Goal: Task Accomplishment & Management: Understand process/instructions

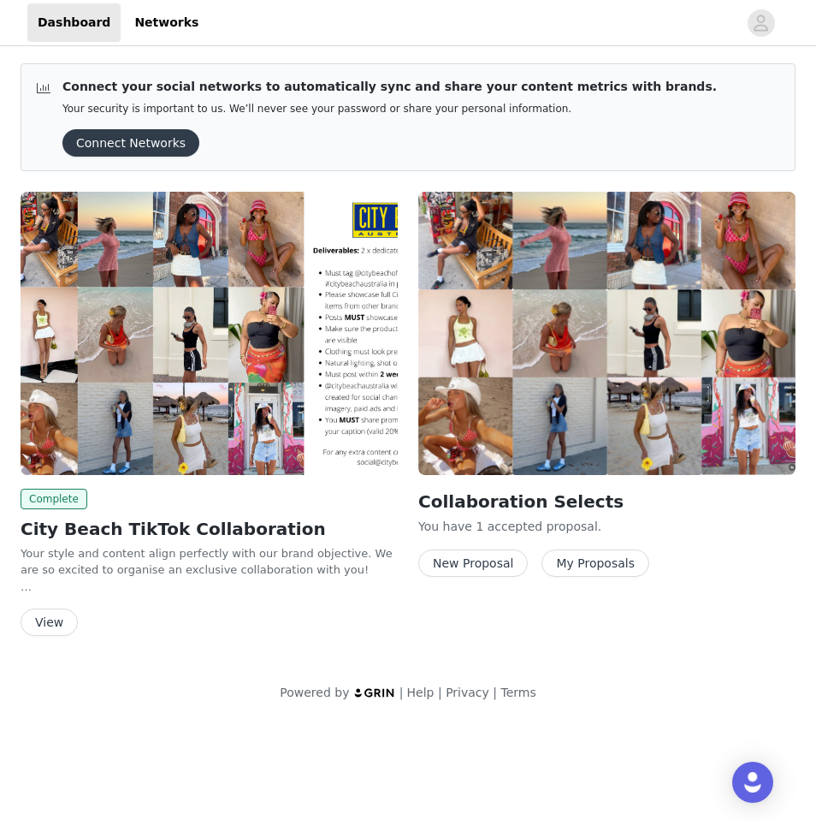
click at [53, 618] on button "View" at bounding box center [49, 621] width 57 height 27
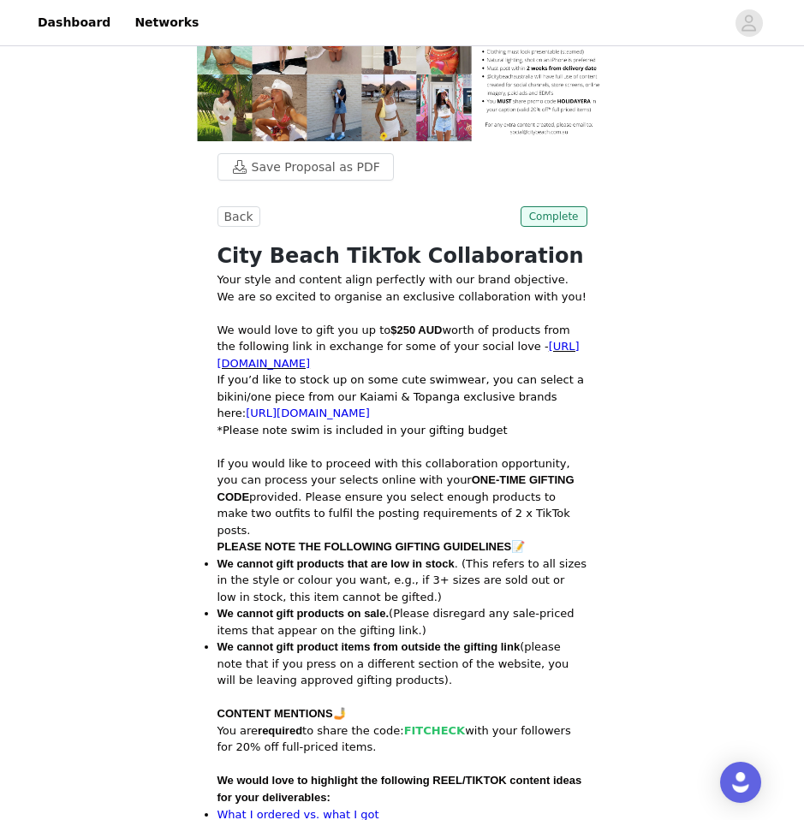
scroll to position [133, 0]
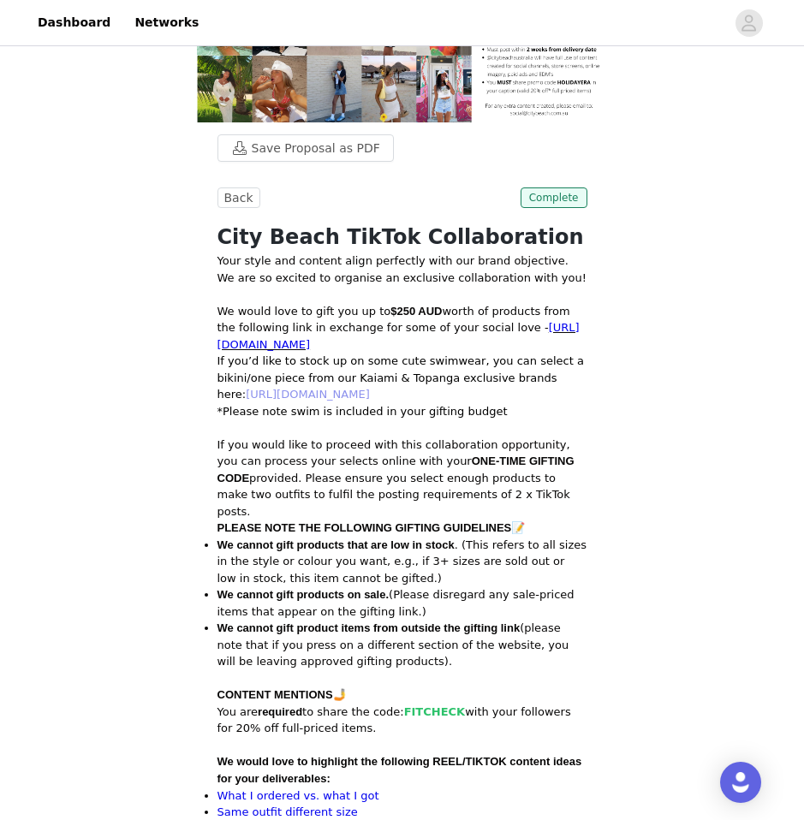
click at [370, 388] on link "[URL][DOMAIN_NAME]" at bounding box center [308, 394] width 124 height 13
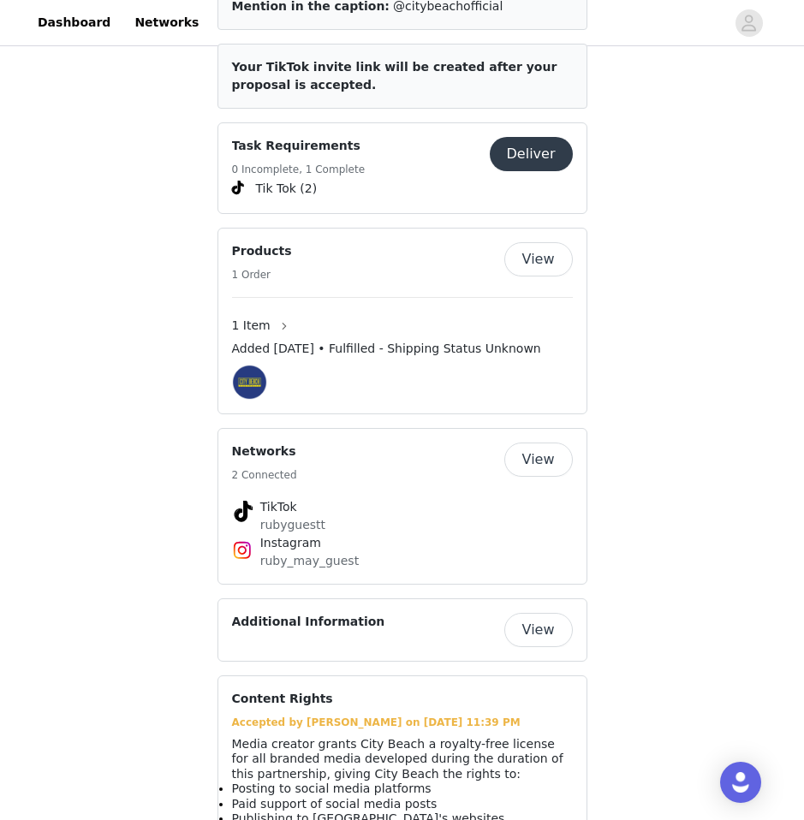
scroll to position [1325, 0]
